Goal: Task Accomplishment & Management: Manage account settings

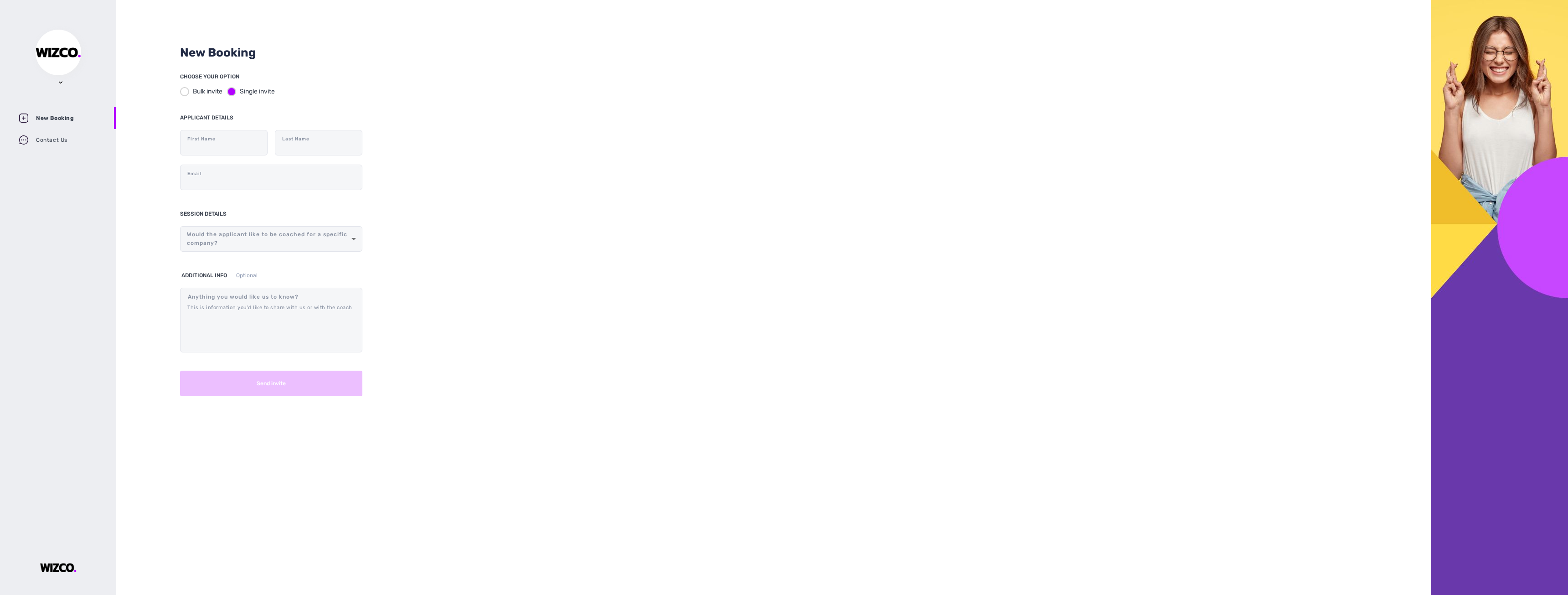
click at [61, 86] on div "Change Password Log out New Booking Contact Us" at bounding box center [58, 90] width 116 height 121
click at [63, 57] on img at bounding box center [58, 52] width 46 height 10
click at [61, 86] on div "Change Password Log out" at bounding box center [100, 118] width 91 height 66
click at [628, 183] on div "New Booking CHOOSE YOUR OPTION Bulk invite Single invite APPLICANT DETAILS Firs…" at bounding box center [774, 297] width 1315 height 595
click at [59, 72] on div at bounding box center [58, 52] width 46 height 46
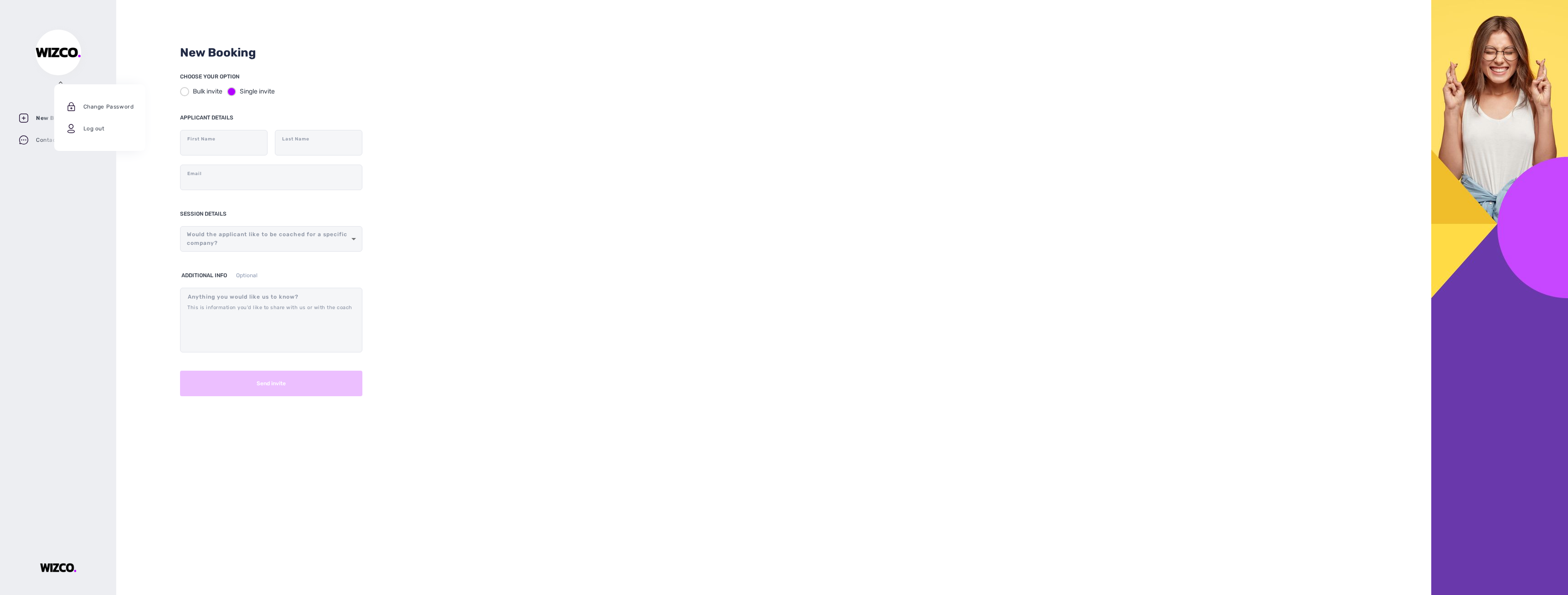
click at [62, 81] on img at bounding box center [61, 83] width 4 height 4
click at [64, 83] on div "Change Password Log out New Booking Contact Us" at bounding box center [58, 90] width 116 height 121
click at [60, 83] on img at bounding box center [61, 83] width 4 height 4
click at [92, 127] on p "Log out" at bounding box center [113, 129] width 96 height 22
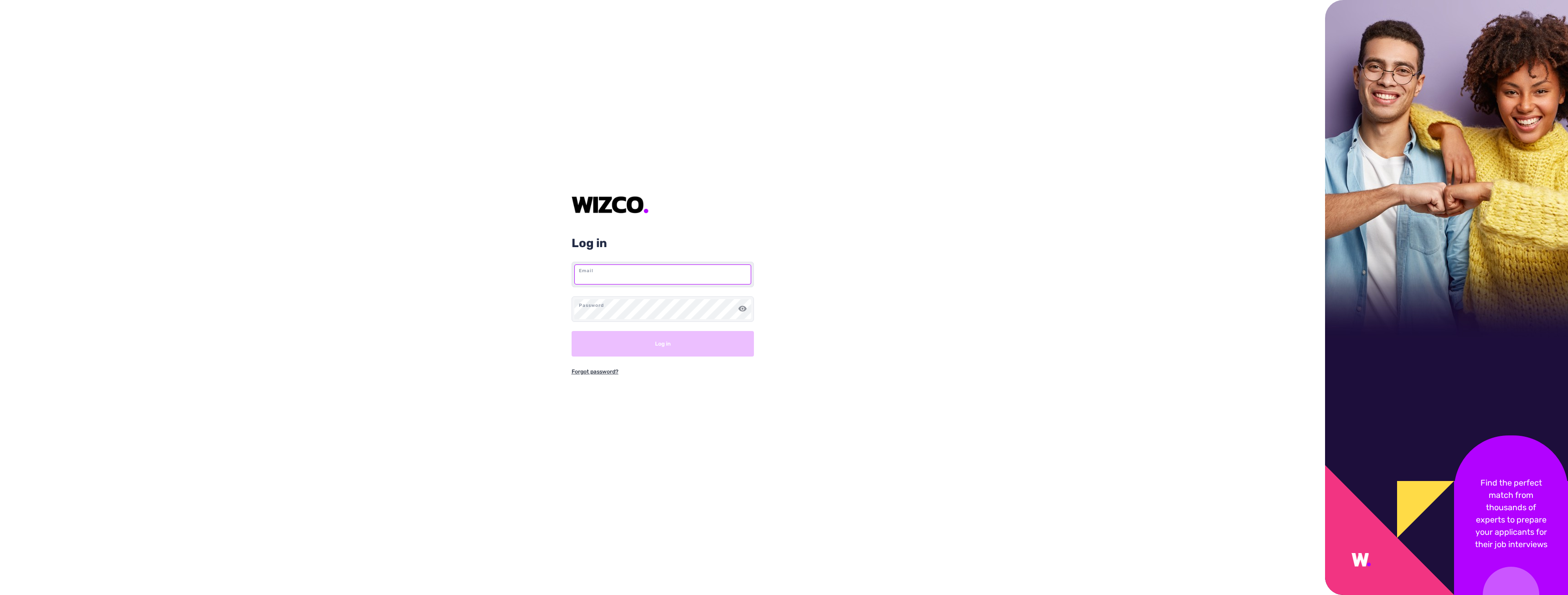
click at [598, 272] on input "text" at bounding box center [663, 274] width 177 height 20
paste input "[EMAIL_ADDRESS][DOMAIN_NAME]"
type input "[EMAIL_ADDRESS][DOMAIN_NAME]"
click at [628, 343] on button "Log in" at bounding box center [663, 344] width 183 height 26
